Goal: Navigation & Orientation: Find specific page/section

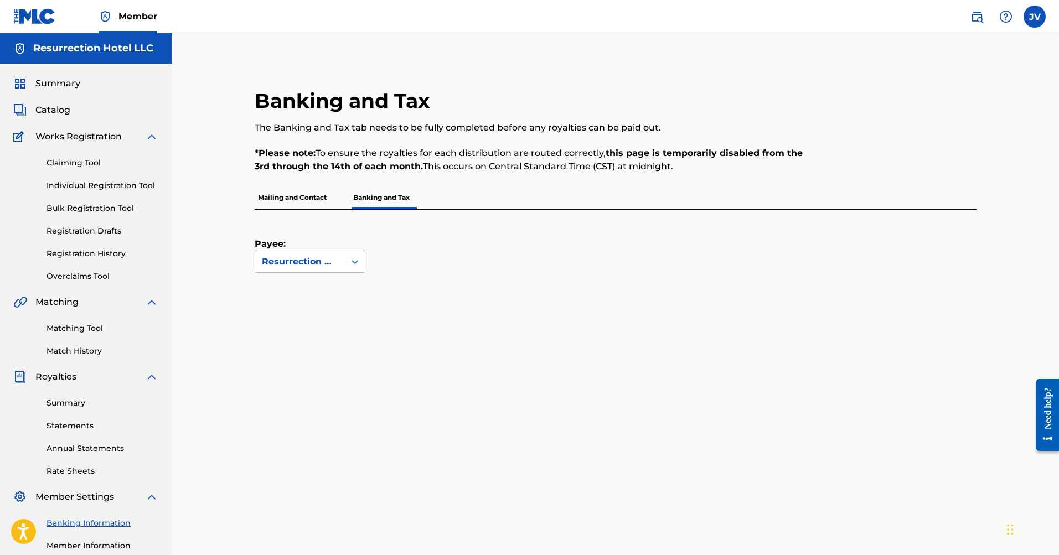
click at [60, 80] on span "Summary" at bounding box center [57, 83] width 45 height 13
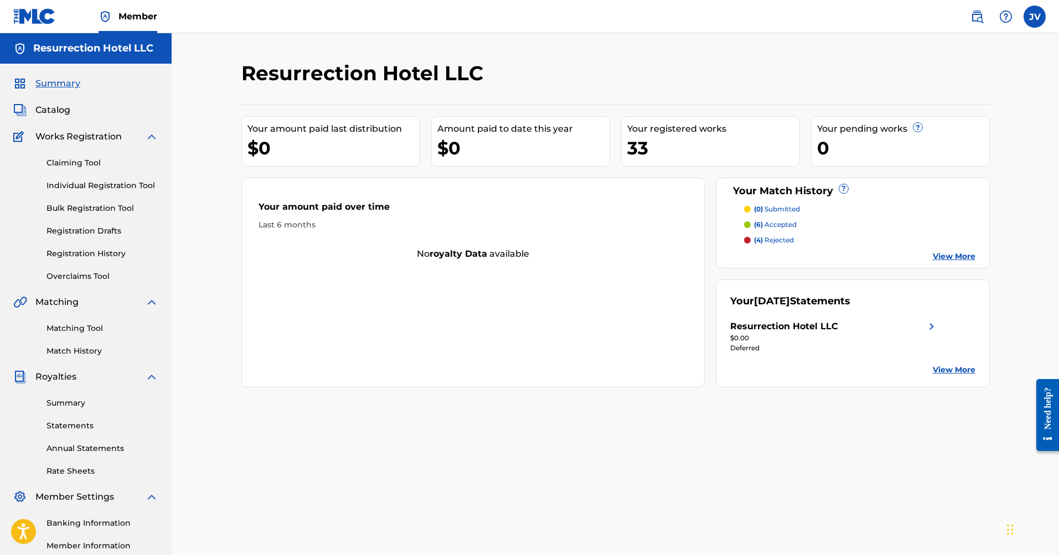
click at [66, 370] on div "Summary Catalog Works Registration Claiming Tool Individual Registration Tool B…" at bounding box center [86, 349] width 172 height 570
click at [66, 377] on span "Royalties" at bounding box center [55, 376] width 41 height 13
click at [68, 399] on div "Summary Statements Annual Statements Rate Sheets" at bounding box center [85, 431] width 145 height 94
click at [68, 399] on link "Summary" at bounding box center [103, 404] width 112 height 12
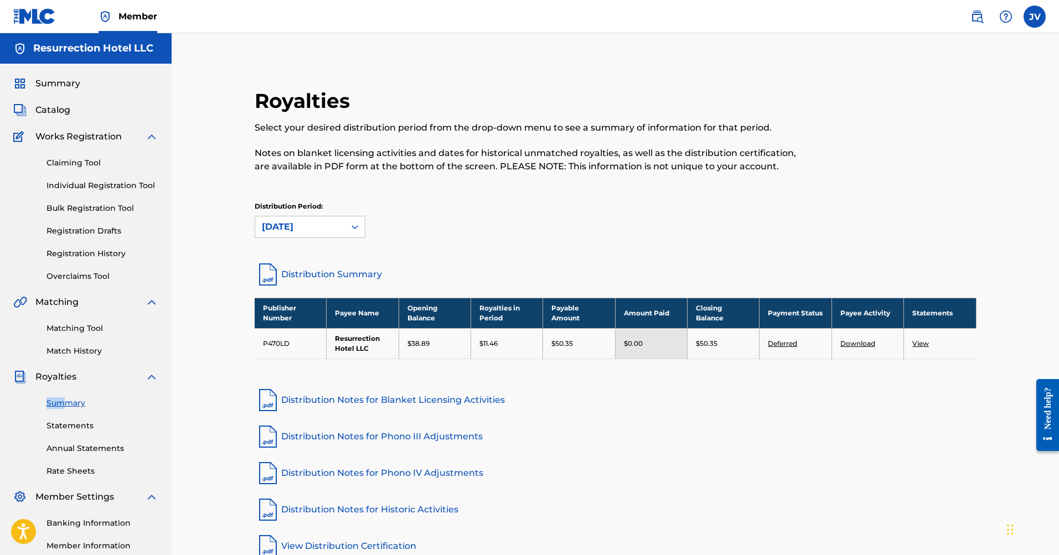
click at [76, 88] on span "Summary" at bounding box center [57, 83] width 45 height 13
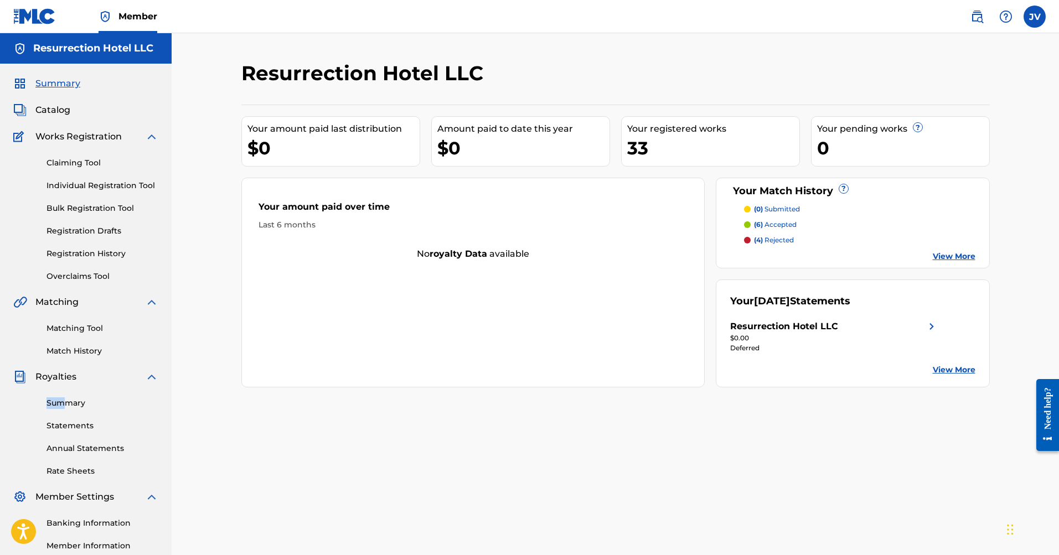
click at [66, 107] on span "Catalog" at bounding box center [52, 110] width 35 height 13
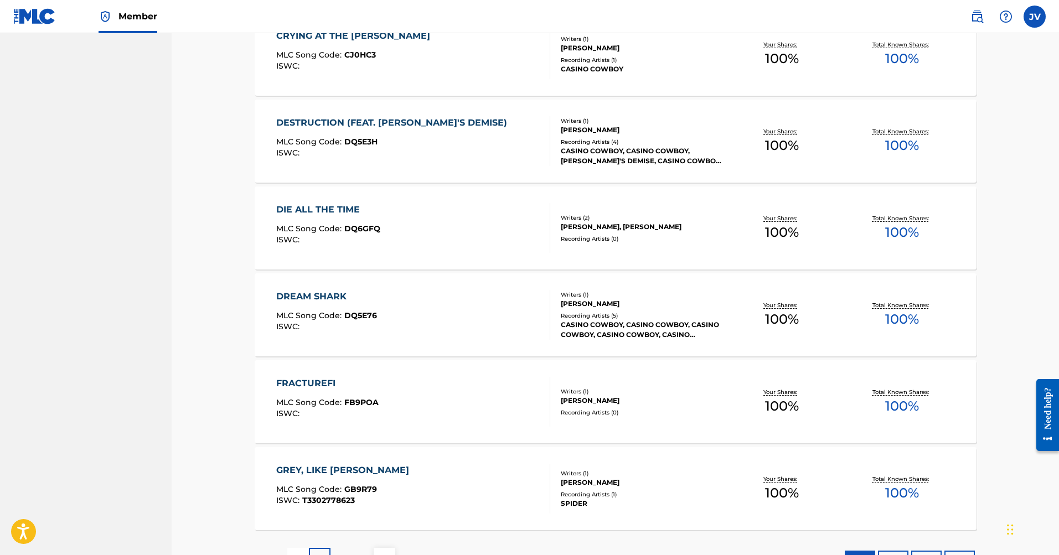
scroll to position [740, 0]
